Goal: Complete application form

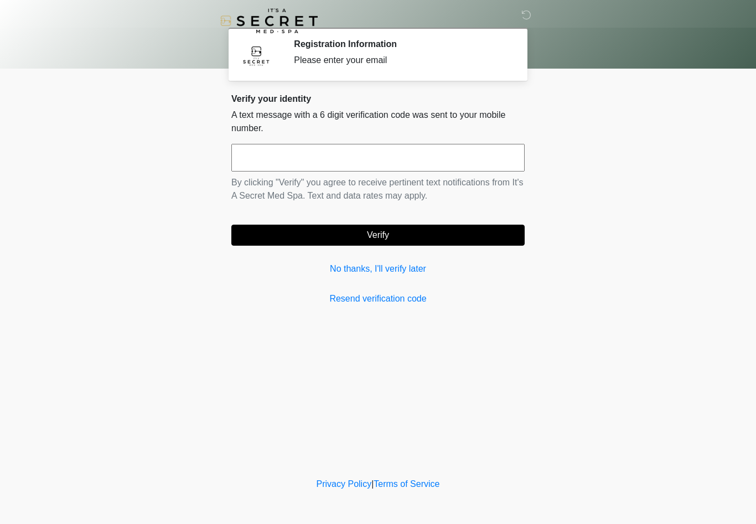
scroll to position [1, 0]
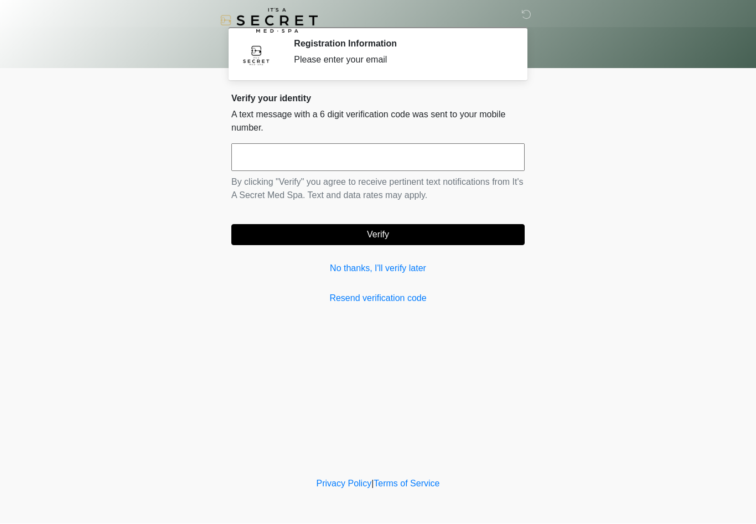
click at [405, 268] on link "No thanks, I'll verify later" at bounding box center [377, 268] width 293 height 13
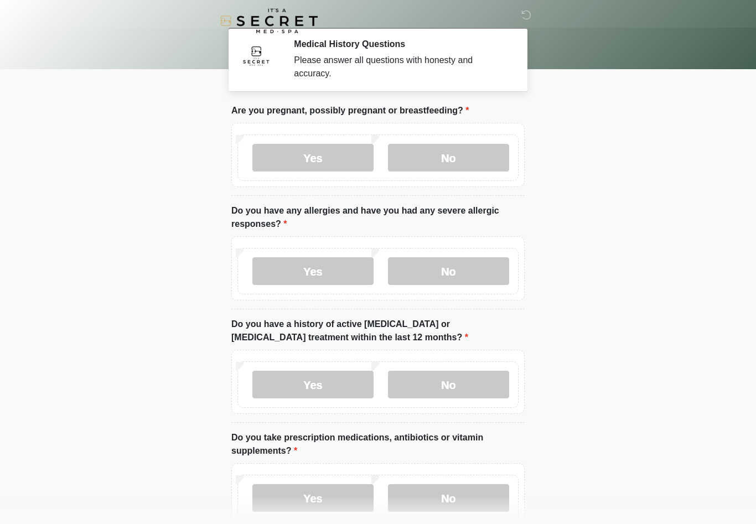
click at [490, 165] on label "No" at bounding box center [448, 158] width 121 height 28
click at [487, 269] on label "No" at bounding box center [448, 271] width 121 height 28
click at [482, 374] on label "No" at bounding box center [448, 385] width 121 height 28
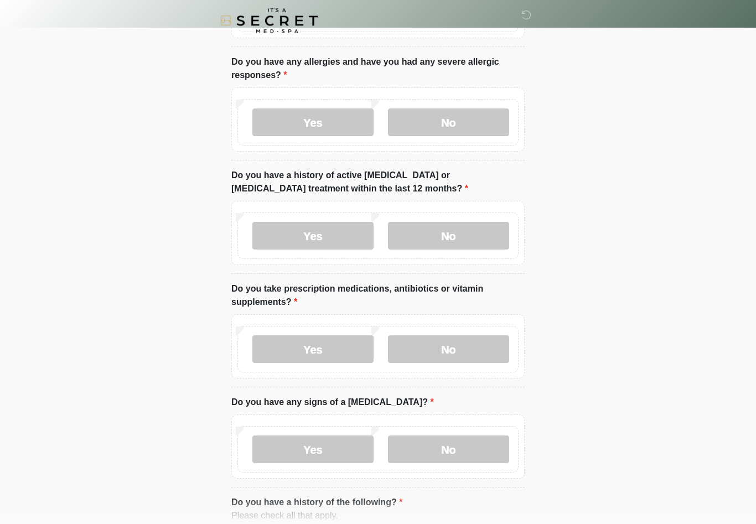
click at [489, 355] on label "No" at bounding box center [448, 350] width 121 height 28
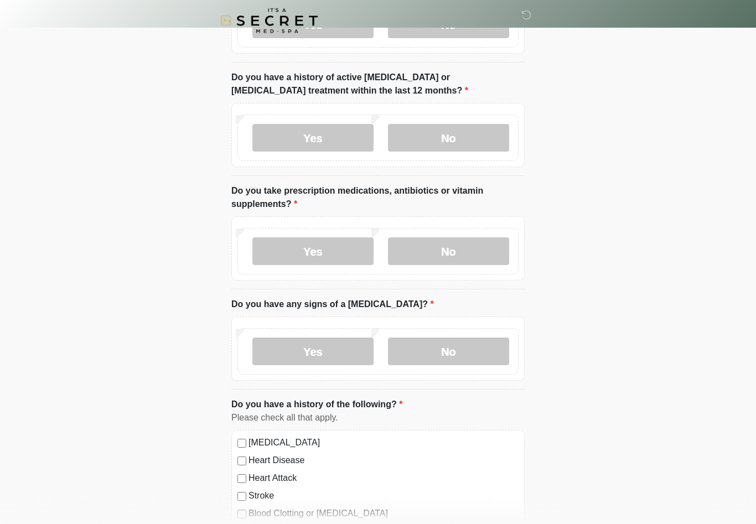
scroll to position [247, 0]
click at [490, 348] on label "No" at bounding box center [448, 351] width 121 height 28
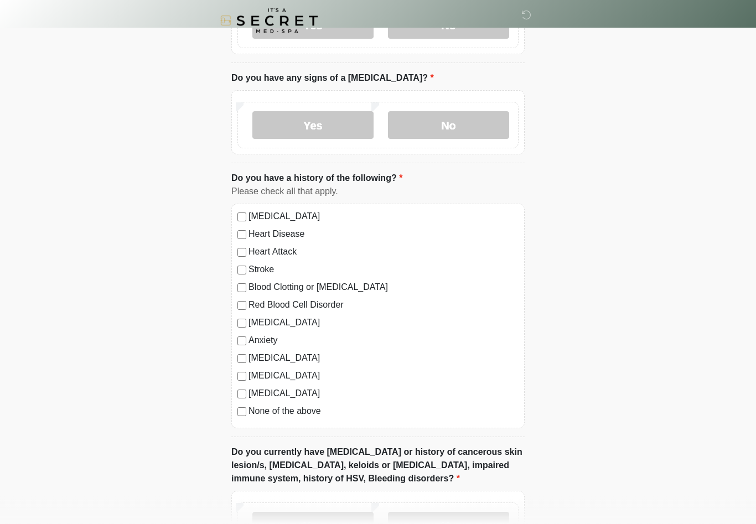
scroll to position [473, 0]
click at [309, 408] on label "None of the above" at bounding box center [384, 411] width 270 height 13
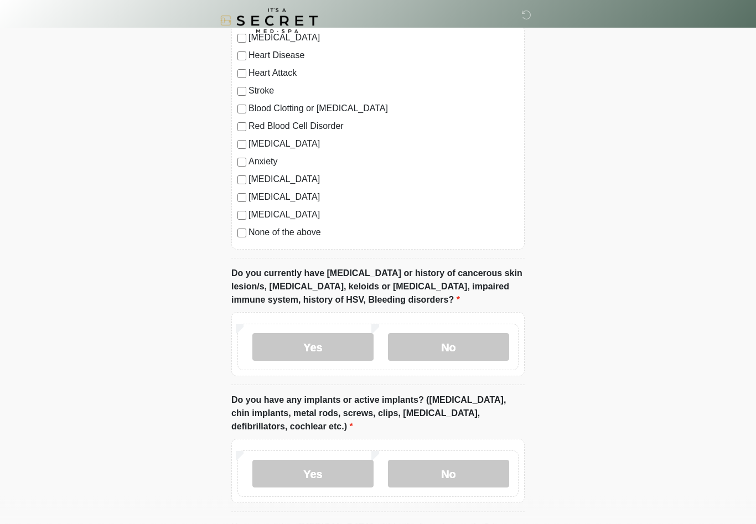
scroll to position [652, 0]
click at [494, 348] on label "No" at bounding box center [448, 347] width 121 height 28
click at [482, 470] on label "No" at bounding box center [448, 474] width 121 height 28
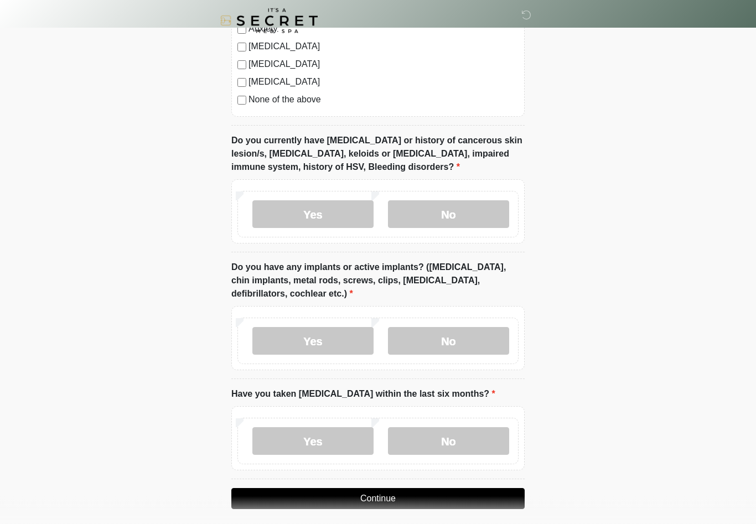
scroll to position [792, 0]
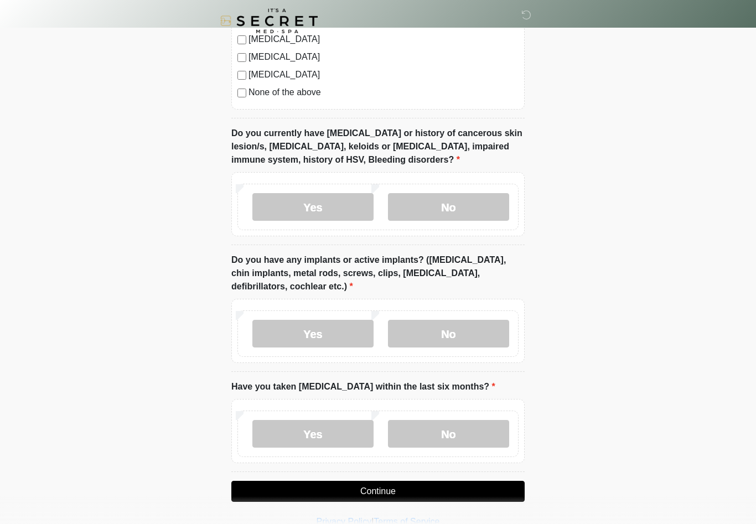
click at [472, 431] on label "No" at bounding box center [448, 434] width 121 height 28
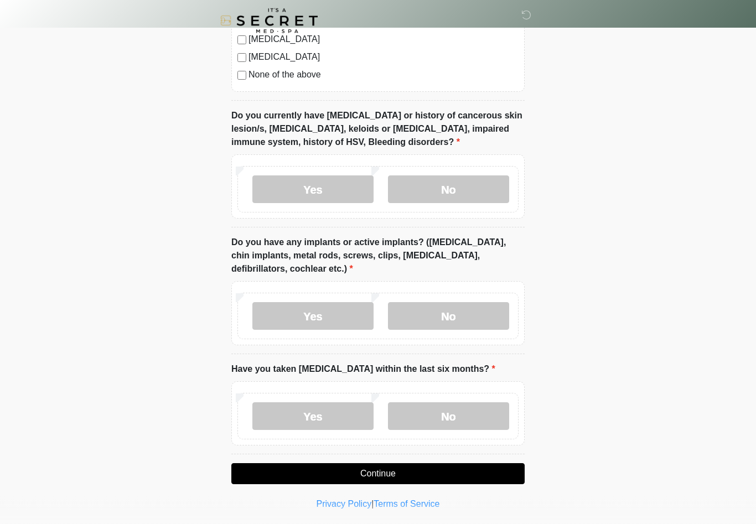
click at [456, 474] on button "Continue" at bounding box center [377, 474] width 293 height 21
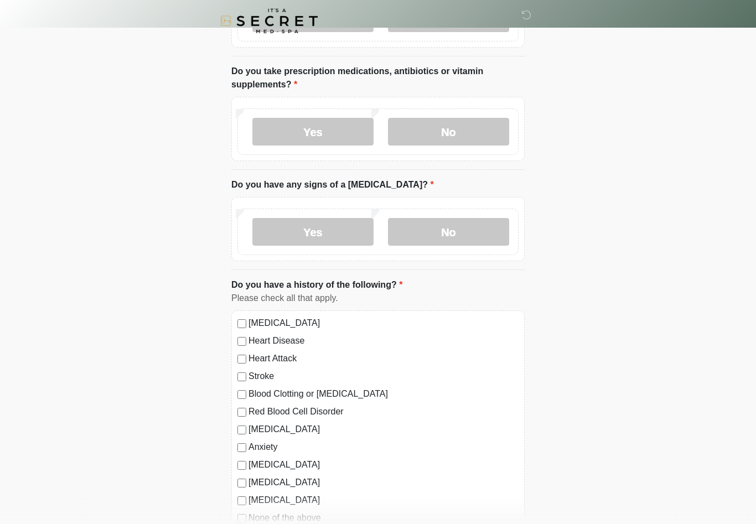
scroll to position [0, 0]
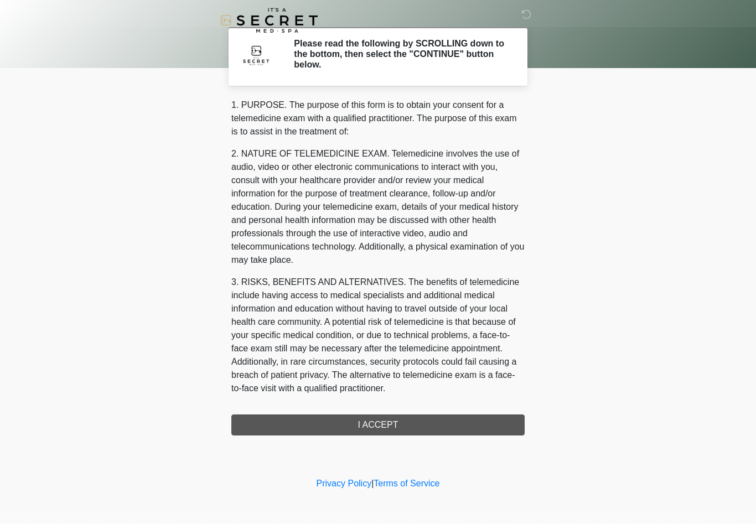
click at [478, 421] on div "1. PURPOSE. The purpose of this form is to obtain your consent for a telemedici…" at bounding box center [377, 267] width 293 height 337
click at [459, 422] on div "1. PURPOSE. The purpose of this form is to obtain your consent for a telemedici…" at bounding box center [377, 267] width 293 height 337
click at [453, 423] on div "1. PURPOSE. The purpose of this form is to obtain your consent for a telemedici…" at bounding box center [377, 267] width 293 height 337
click at [431, 421] on div "1. PURPOSE. The purpose of this form is to obtain your consent for a telemedici…" at bounding box center [377, 267] width 293 height 337
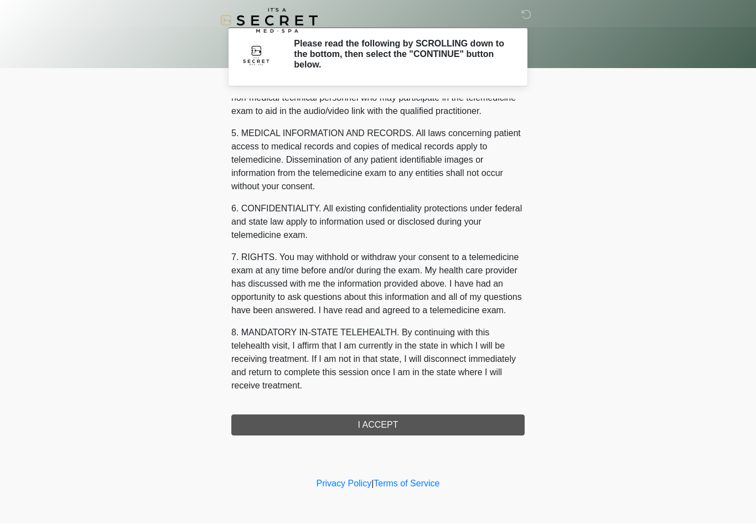
scroll to position [366, 0]
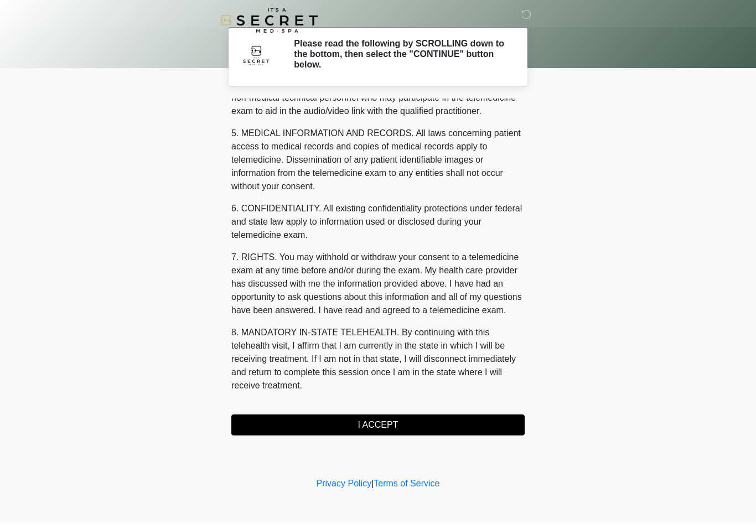
click at [390, 420] on button "I ACCEPT" at bounding box center [377, 425] width 293 height 21
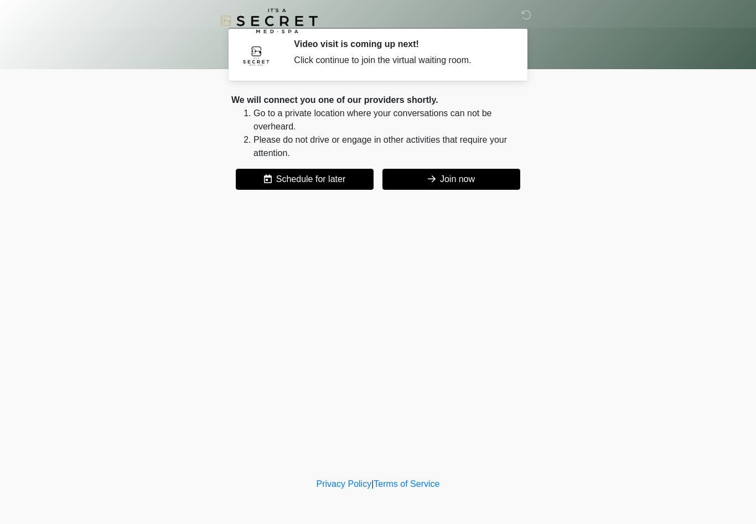
click at [484, 181] on button "Join now" at bounding box center [451, 179] width 138 height 21
